Goal: Navigation & Orientation: Find specific page/section

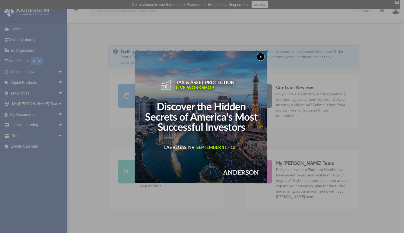
click at [262, 55] on button "x" at bounding box center [260, 57] width 8 height 8
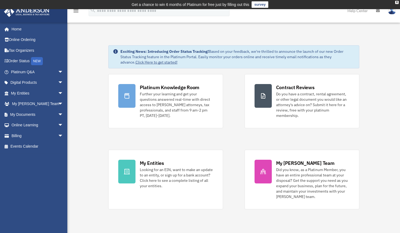
click at [58, 124] on span "arrow_drop_down" at bounding box center [63, 125] width 11 height 11
click at [37, 135] on link "Courses" at bounding box center [40, 135] width 64 height 11
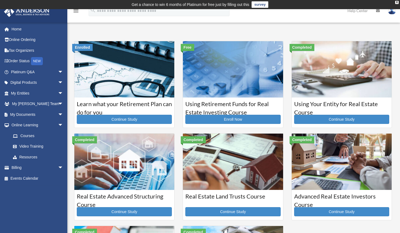
click at [29, 146] on link "Video Training" at bounding box center [40, 146] width 64 height 11
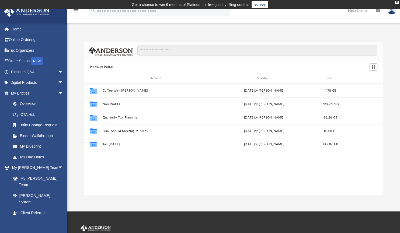
scroll to position [118, 295]
click at [47, 190] on link "[PERSON_NAME] System" at bounding box center [38, 198] width 61 height 17
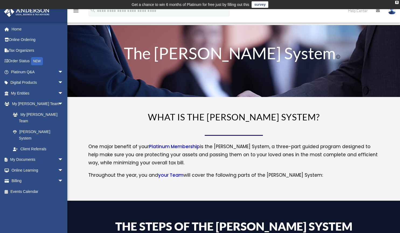
click at [30, 50] on link "Tax Organizers" at bounding box center [38, 50] width 68 height 11
click at [58, 69] on span "arrow_drop_down" at bounding box center [63, 71] width 11 height 11
click at [58, 154] on span "arrow_drop_down" at bounding box center [63, 159] width 11 height 11
click at [58, 207] on span "arrow_drop_down" at bounding box center [63, 212] width 11 height 11
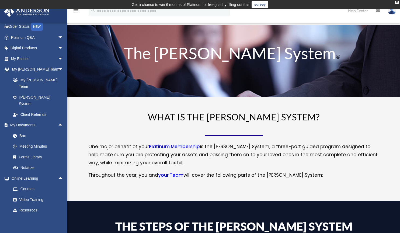
scroll to position [44, 0]
